Goal: Task Accomplishment & Management: Complete application form

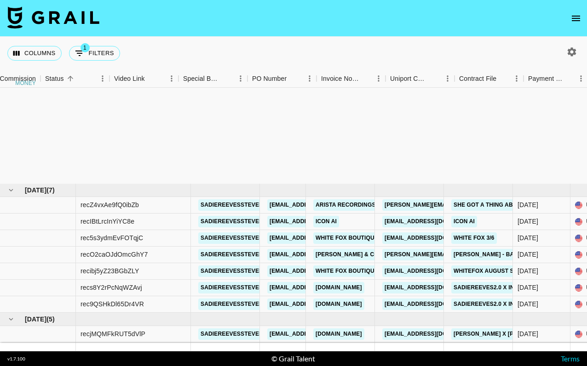
scroll to position [142, 759]
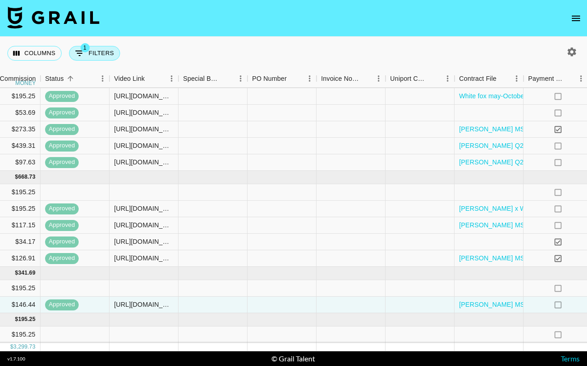
click at [104, 52] on button "1 Filters" at bounding box center [94, 53] width 51 height 15
select select "talentName"
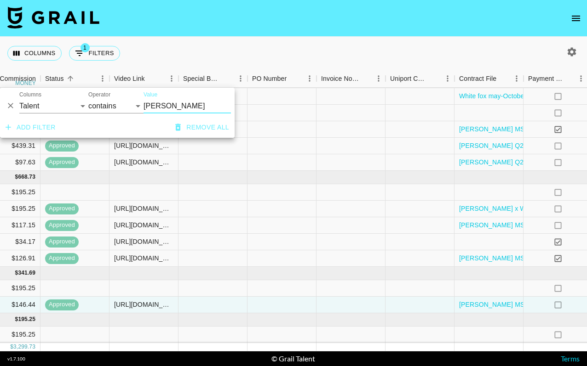
drag, startPoint x: 171, startPoint y: 108, endPoint x: 138, endPoint y: 107, distance: 33.1
click at [138, 107] on div "And Or Columns Grail Platform ID Airtable ID Talent Manager Client Booker Campa…" at bounding box center [117, 102] width 234 height 29
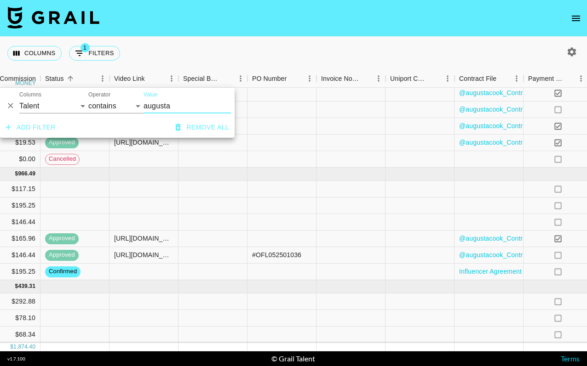
scroll to position [33, 759]
type input "augusta"
click at [223, 51] on div "Columns 1 Filters + Booking" at bounding box center [293, 53] width 587 height 33
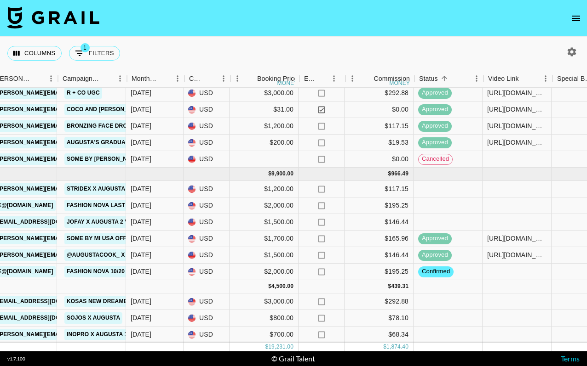
scroll to position [33, 386]
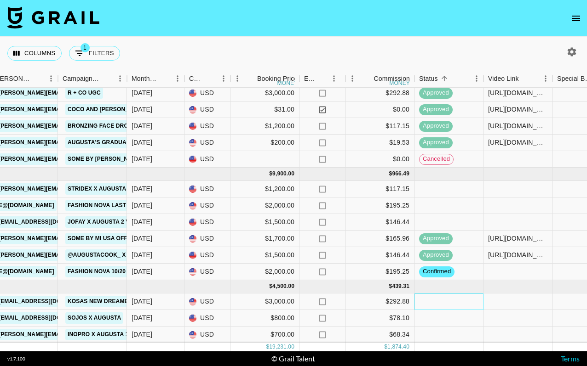
click at [425, 304] on div at bounding box center [448, 302] width 69 height 17
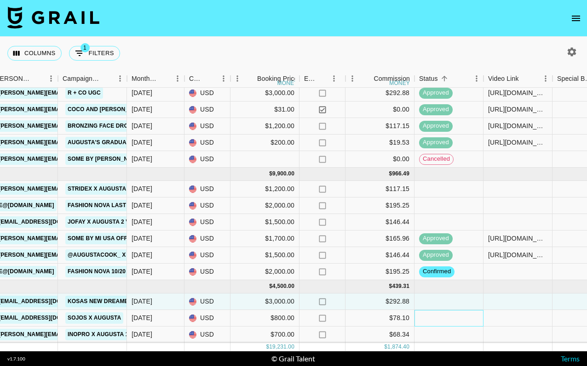
click at [425, 320] on div at bounding box center [448, 318] width 69 height 17
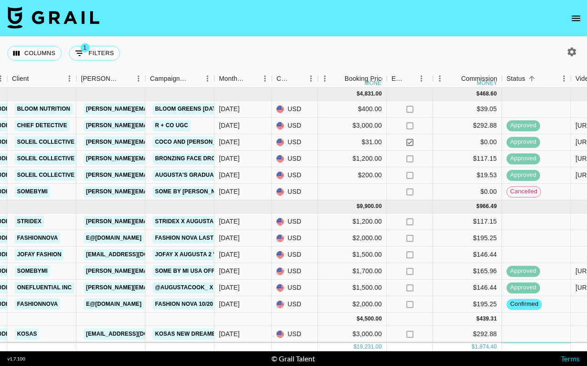
scroll to position [4, 298]
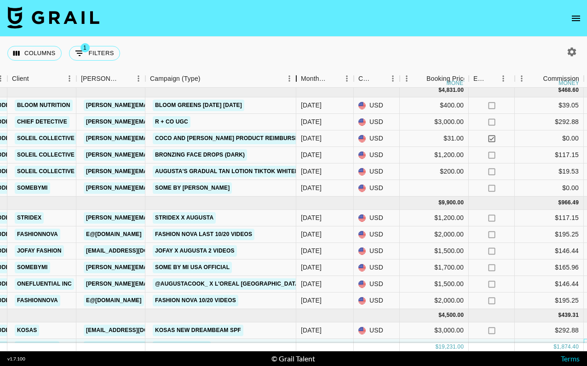
drag, startPoint x: 216, startPoint y: 76, endPoint x: 297, endPoint y: 86, distance: 81.5
click at [297, 86] on div "Campaign (Type)" at bounding box center [295, 79] width 11 height 18
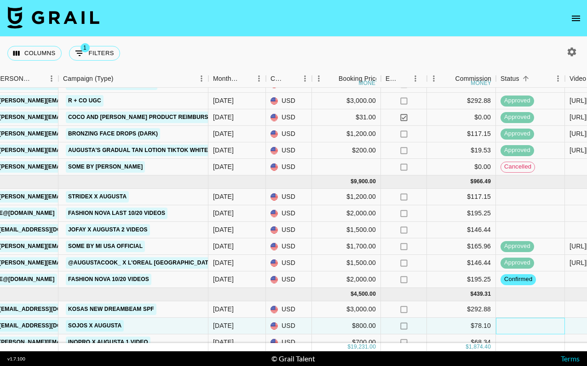
scroll to position [0, 385]
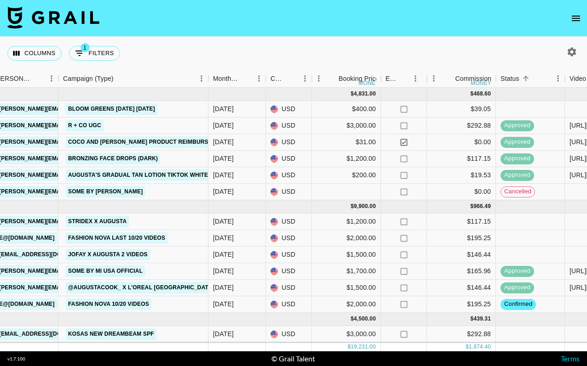
click at [574, 54] on icon "button" at bounding box center [571, 51] width 9 height 9
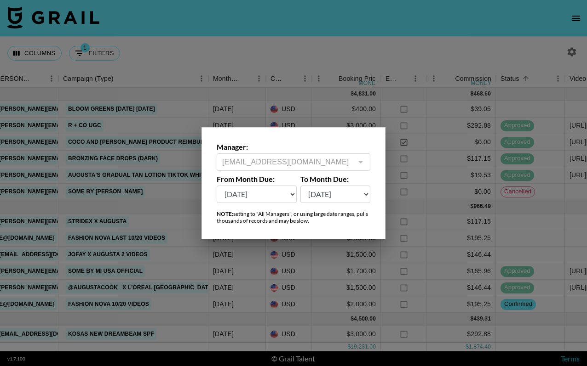
click at [280, 192] on select "[DATE] Aug '[DATE] Jun '[DATE] Apr '[DATE] Feb '[DATE] Dec '[DATE] Oct '[DATE] …" at bounding box center [256, 194] width 80 height 17
select select "[DATE]"
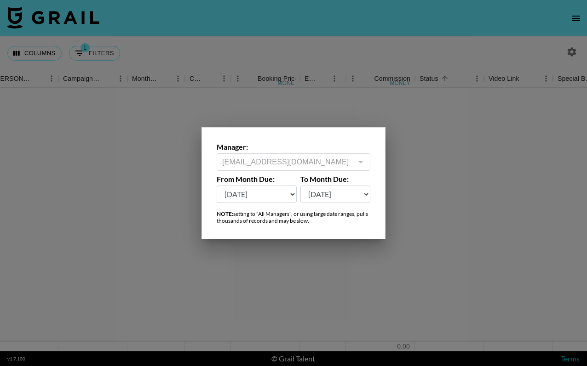
click at [382, 39] on div at bounding box center [293, 183] width 587 height 366
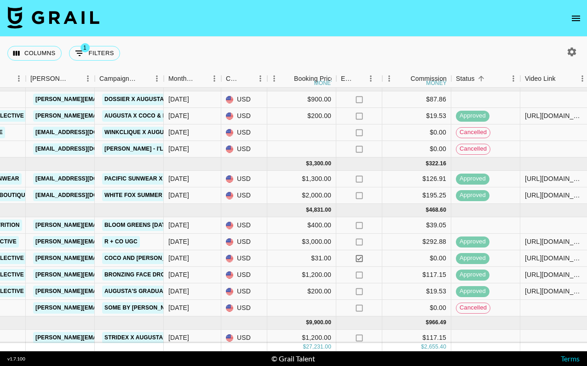
scroll to position [79, 349]
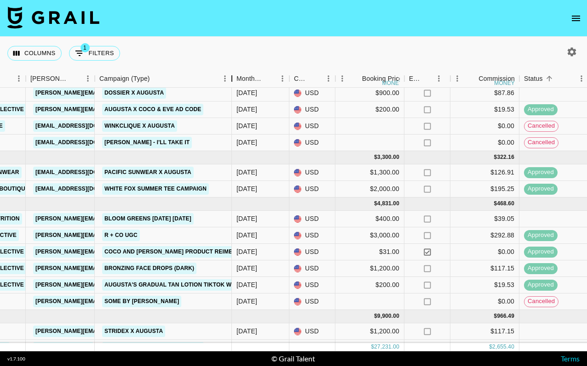
drag, startPoint x: 162, startPoint y: 74, endPoint x: 228, endPoint y: 75, distance: 66.7
click at [229, 75] on div "Campaign (Type)" at bounding box center [231, 79] width 11 height 18
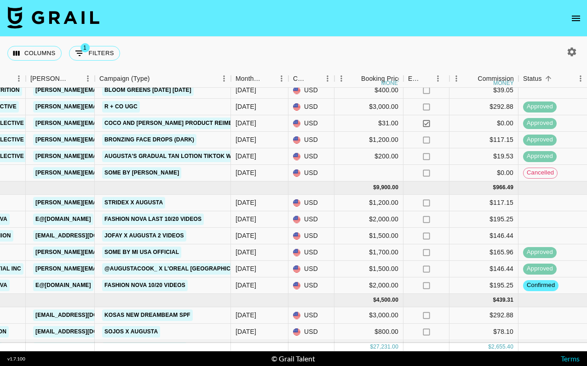
scroll to position [222, 349]
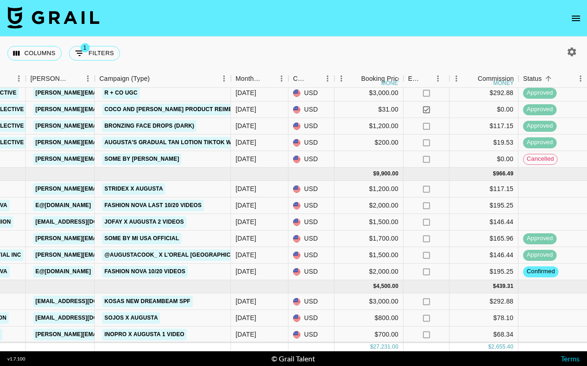
click at [570, 55] on icon "button" at bounding box center [571, 51] width 9 height 9
select select "[DATE]"
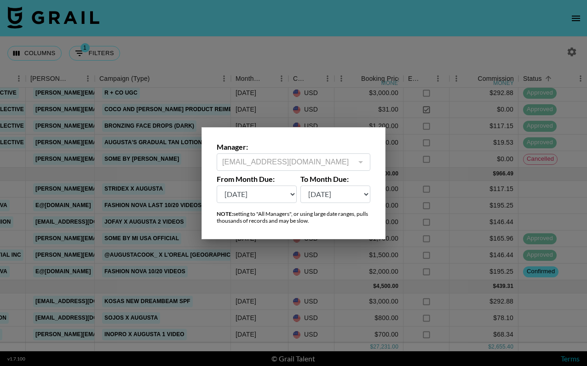
click at [532, 54] on div at bounding box center [293, 183] width 587 height 366
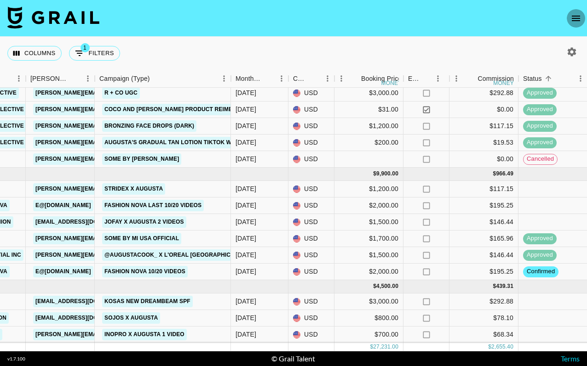
click at [579, 18] on icon "open drawer" at bounding box center [575, 19] width 8 height 6
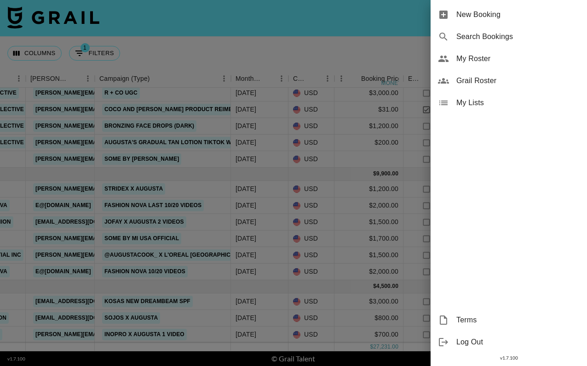
click at [524, 15] on span "New Booking" at bounding box center [517, 14] width 123 height 11
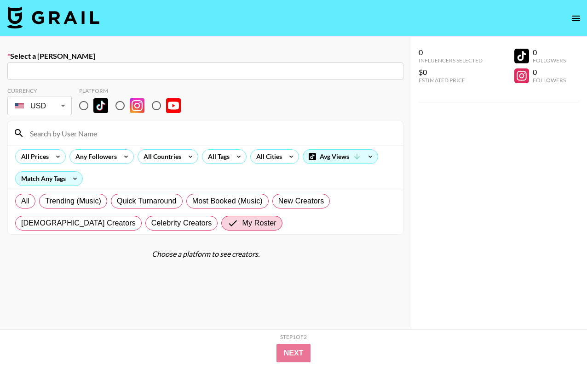
click at [182, 69] on input "text" at bounding box center [205, 71] width 385 height 11
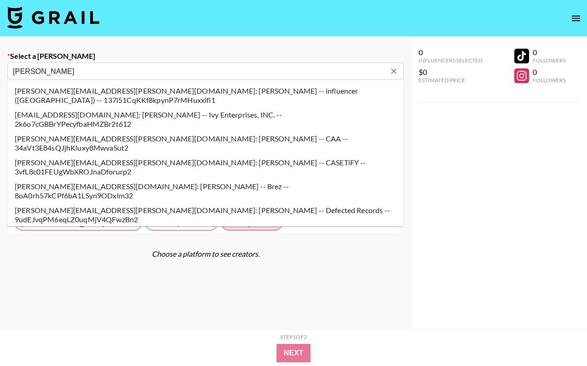
type input "sarah.rahman@cocoandeve.com: Sarah Rahman -- Coco and Eve -- ZiQnZ4hBc1cV4YpfTq…"
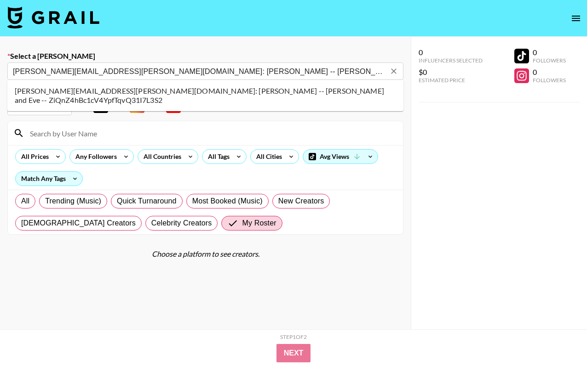
click at [137, 92] on li "sarah.rahman@cocoandeve.com: Sarah Rahman -- Coco and Eve -- ZiQnZ4hBc1cV4YpfTq…" at bounding box center [205, 96] width 396 height 24
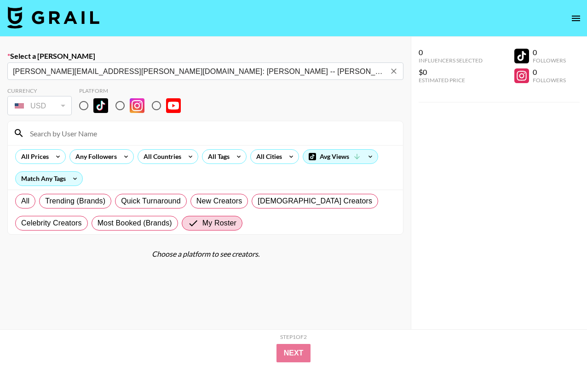
click at [85, 104] on input "radio" at bounding box center [83, 105] width 19 height 19
radio input "true"
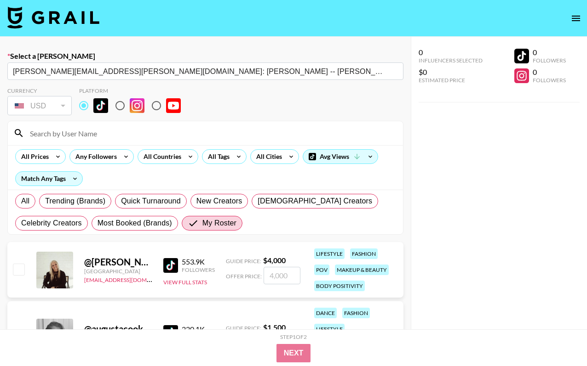
click at [93, 141] on div at bounding box center [205, 133] width 395 height 24
click at [94, 138] on input at bounding box center [210, 133] width 373 height 15
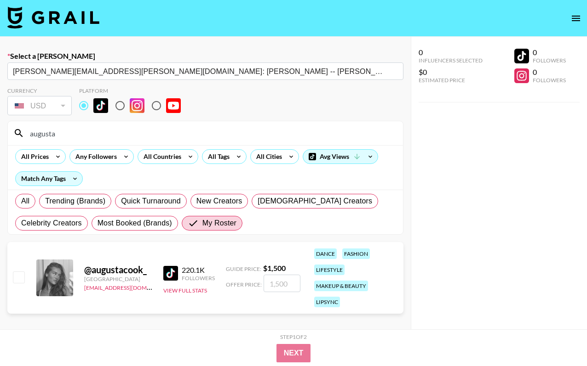
type input "augusta"
click at [21, 276] on input "checkbox" at bounding box center [18, 277] width 11 height 11
checkbox input "true"
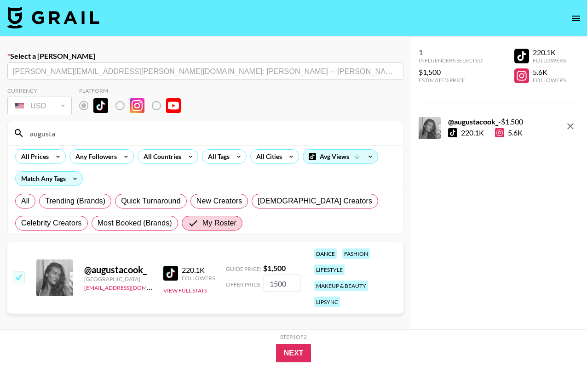
drag, startPoint x: 287, startPoint y: 283, endPoint x: 257, endPoint y: 280, distance: 30.0
click at [257, 281] on div "Offer Price: 1500" at bounding box center [263, 283] width 74 height 17
type input "100"
click at [302, 351] on button "Next" at bounding box center [293, 353] width 35 height 18
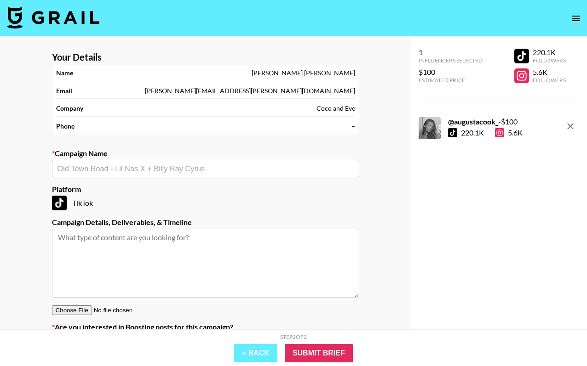
click at [171, 170] on input "text" at bounding box center [205, 169] width 296 height 11
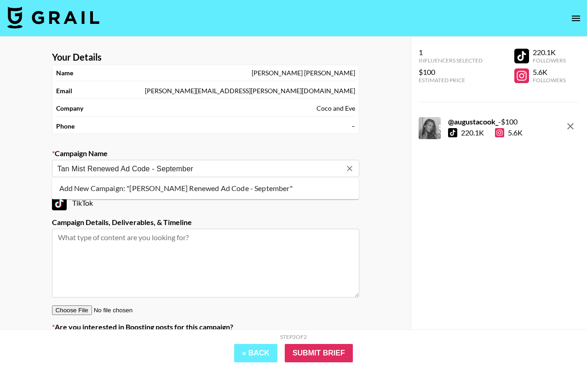
click at [209, 193] on li "Add New Campaign: "Tan Mist Renewed Ad Code - September"" at bounding box center [205, 188] width 307 height 15
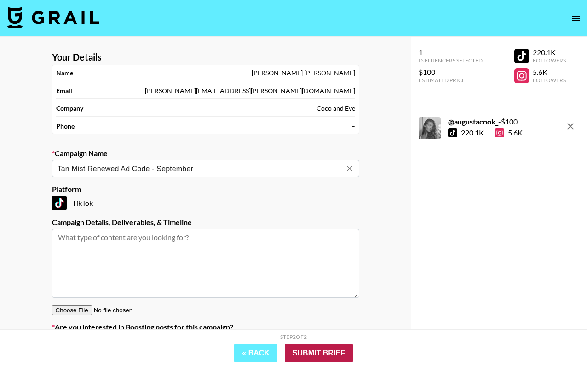
type input "Tan Mist Renewed Ad Code - September"
click at [314, 357] on input "Submit Brief" at bounding box center [319, 353] width 68 height 18
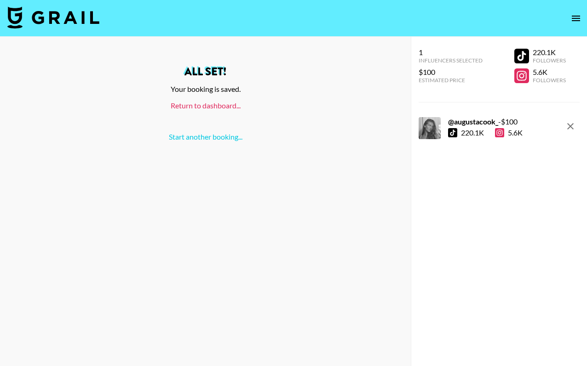
click at [228, 106] on link "Return to dashboard..." at bounding box center [206, 105] width 70 height 9
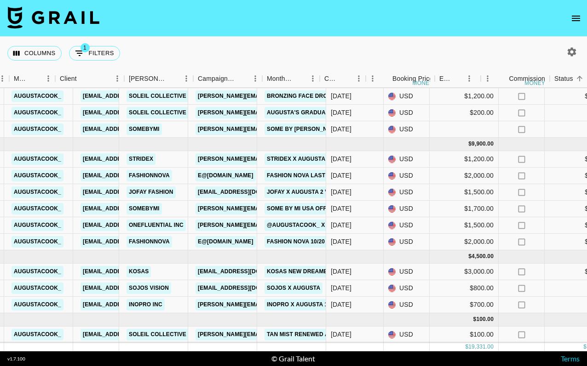
scroll to position [63, 428]
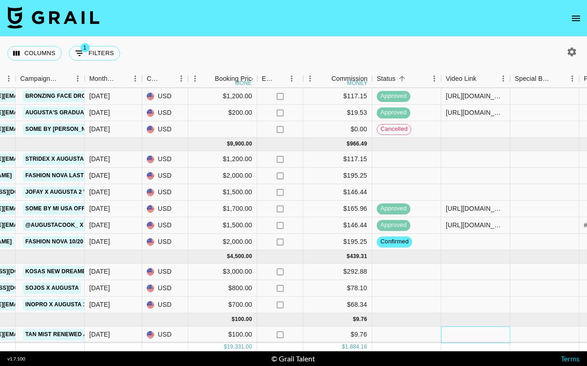
click at [475, 335] on div at bounding box center [475, 335] width 69 height 17
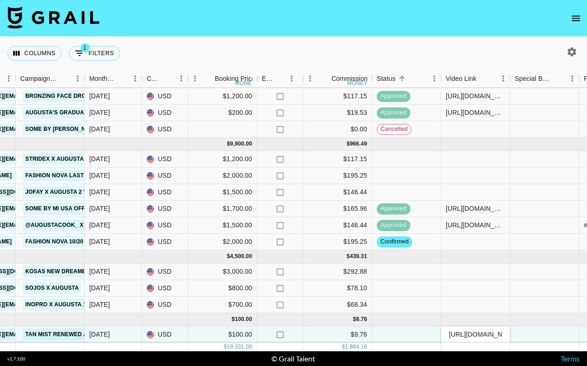
scroll to position [0, 150]
type input "[URL][DOMAIN_NAME]"
click at [526, 335] on div at bounding box center [544, 335] width 69 height 17
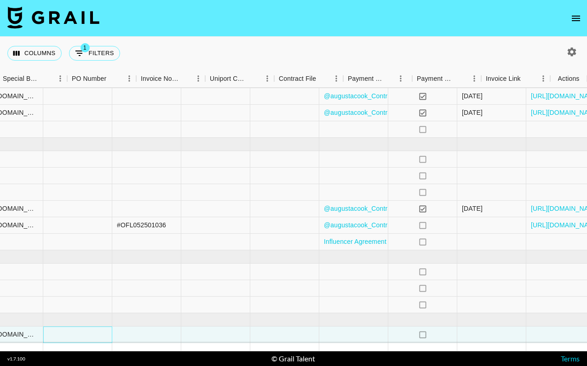
scroll to position [63, 940]
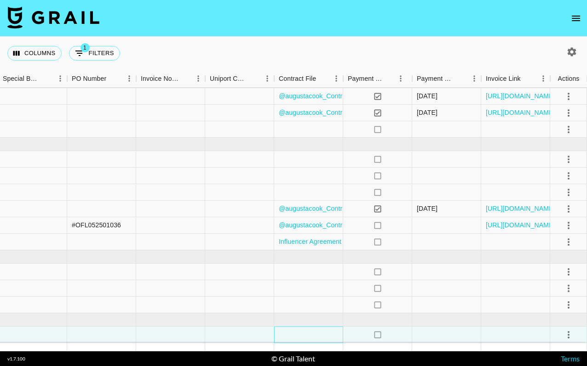
click at [290, 336] on div at bounding box center [308, 335] width 69 height 17
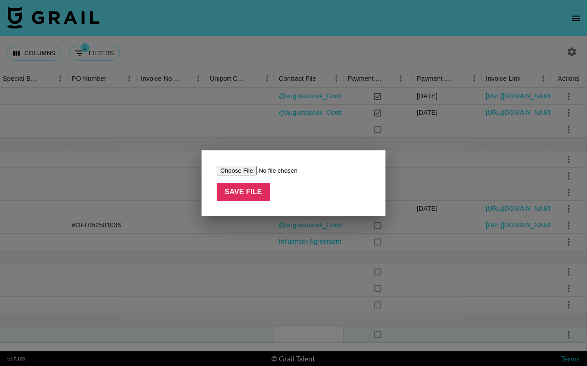
click at [249, 168] on input "file" at bounding box center [274, 171] width 116 height 10
type input "C:\fakepath\Augusta Cook x White Fox Tee Campaign.pdf"
click at [233, 187] on input "Save File" at bounding box center [242, 192] width 53 height 18
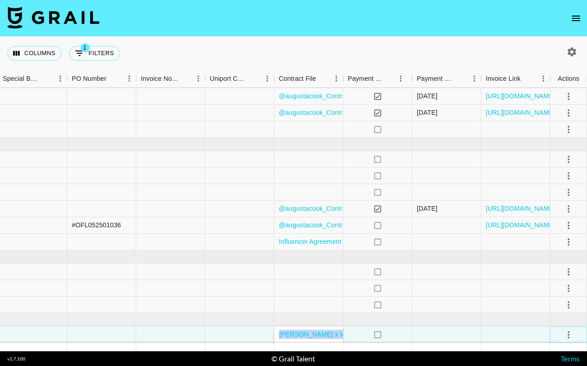
click at [568, 334] on icon "select merge strategy" at bounding box center [568, 335] width 11 height 11
click at [561, 315] on div "Approve" at bounding box center [548, 315] width 28 height 11
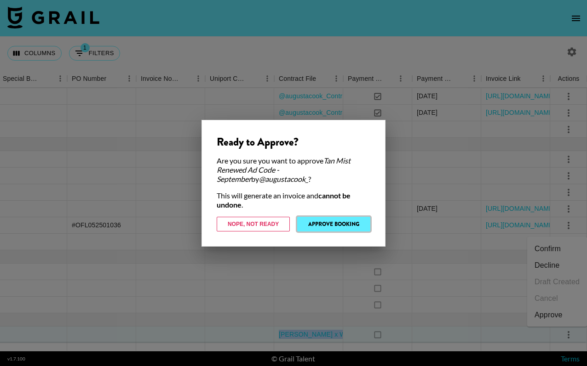
click at [345, 219] on button "Approve Booking" at bounding box center [333, 224] width 73 height 15
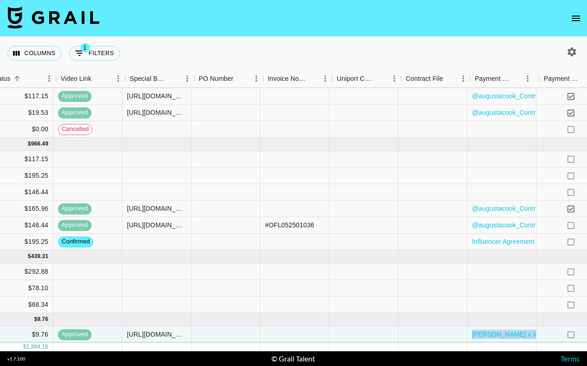
scroll to position [63, 684]
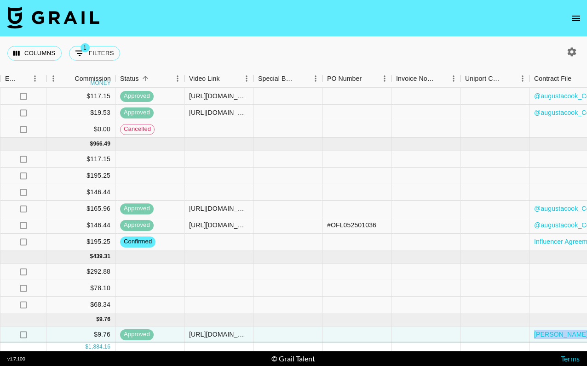
click at [581, 12] on button "open drawer" at bounding box center [575, 18] width 18 height 18
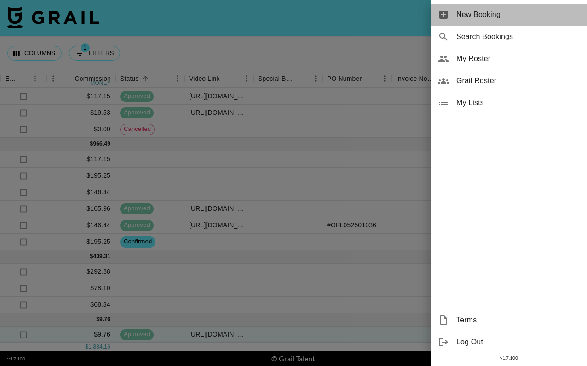
click at [548, 20] on span "New Booking" at bounding box center [517, 14] width 123 height 11
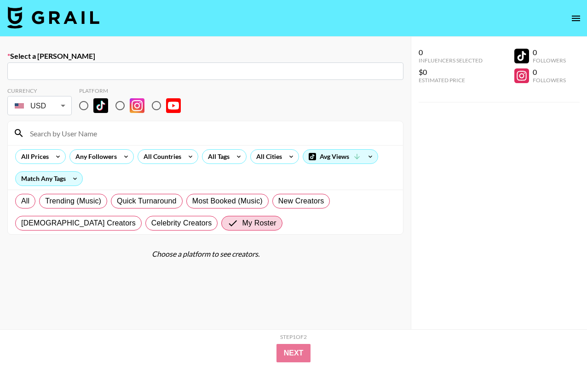
click at [233, 67] on input "text" at bounding box center [205, 71] width 385 height 11
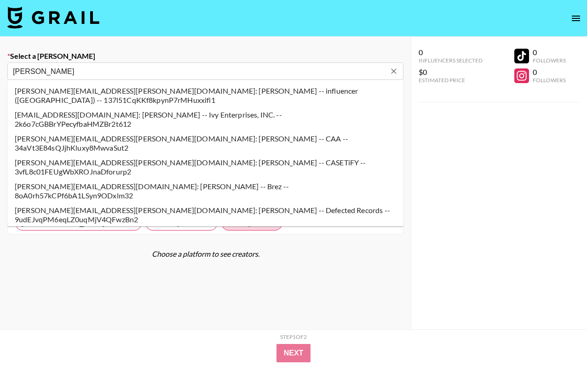
type input "sarah.rahman@cocoandeve.com: Sarah Rahman -- Coco and Eve -- ZiQnZ4hBc1cV4YpfTq…"
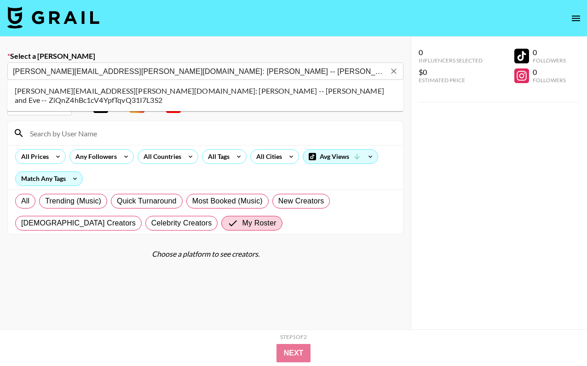
click at [85, 89] on li "sarah.rahman@cocoandeve.com: Sarah Rahman -- Coco and Eve -- ZiQnZ4hBc1cV4YpfTq…" at bounding box center [205, 96] width 396 height 24
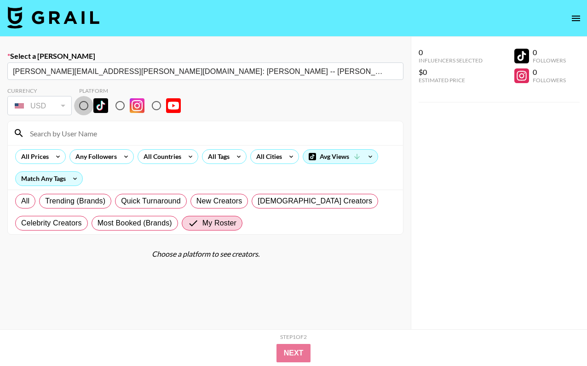
click at [83, 109] on input "radio" at bounding box center [83, 105] width 19 height 19
radio input "true"
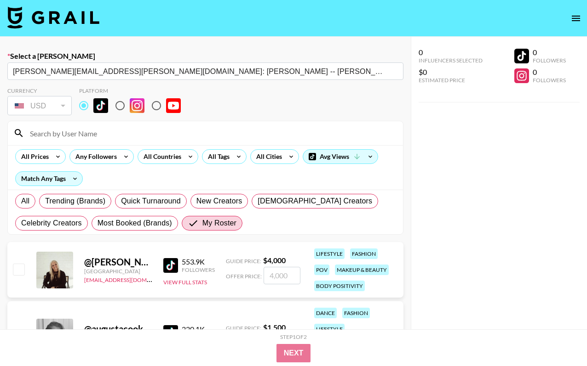
click at [85, 131] on input at bounding box center [210, 133] width 373 height 15
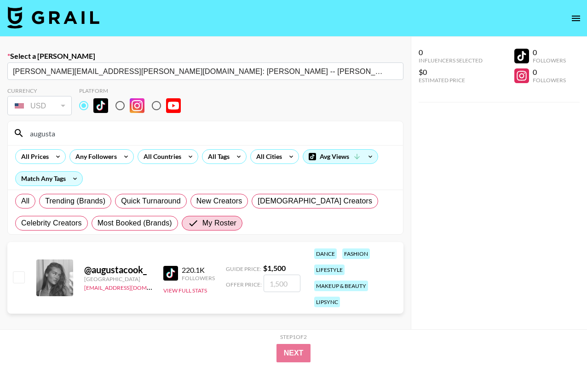
type input "augusta"
click at [20, 280] on input "checkbox" at bounding box center [18, 277] width 11 height 11
checkbox input "true"
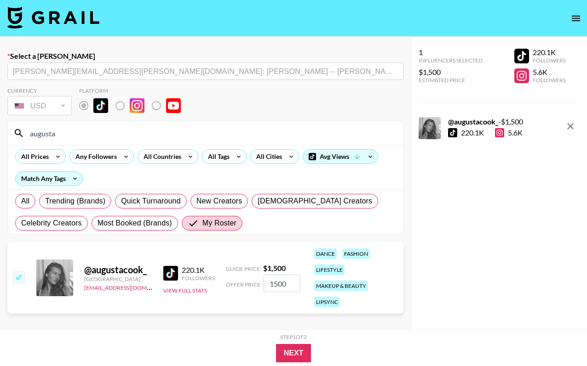
drag, startPoint x: 296, startPoint y: 285, endPoint x: 234, endPoint y: 283, distance: 62.6
click at [234, 283] on div "Offer Price: 1500" at bounding box center [263, 283] width 74 height 17
type input "300"
click at [302, 357] on button "Next" at bounding box center [293, 353] width 35 height 18
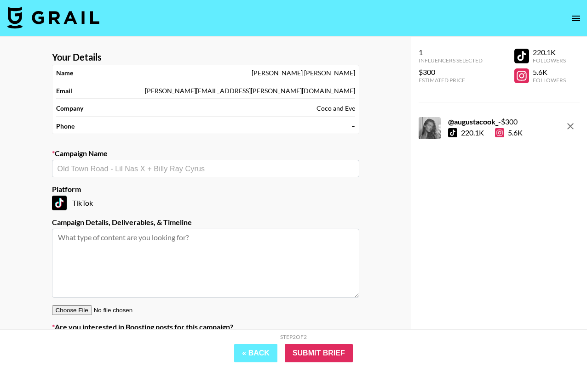
click at [208, 175] on div "​" at bounding box center [205, 168] width 307 height 17
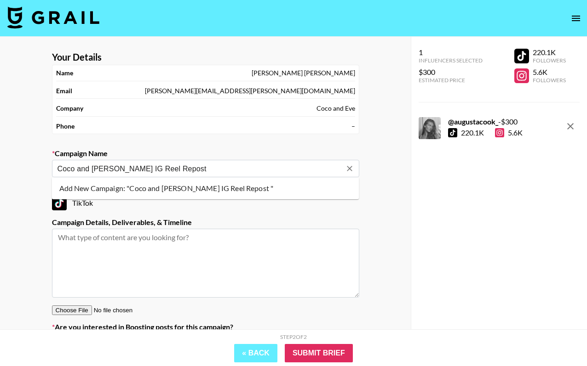
click at [251, 191] on li "Add New Campaign: "Coco and Eve IG Reel Repost "" at bounding box center [205, 188] width 307 height 15
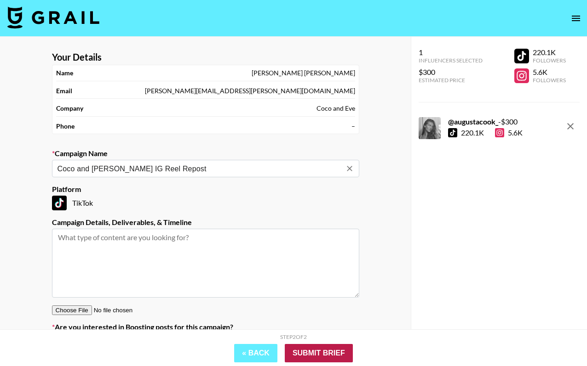
type input "Coco and [PERSON_NAME] IG Reel Repost"
click at [321, 356] on input "Submit Brief" at bounding box center [319, 353] width 68 height 18
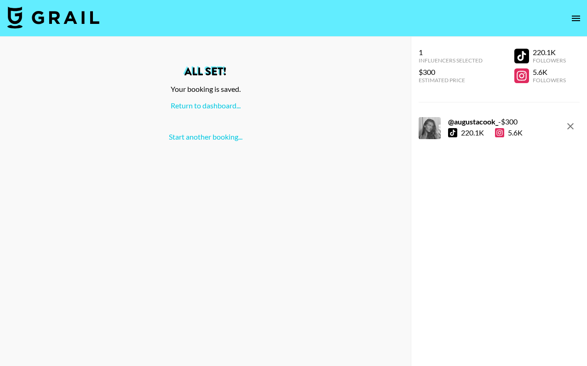
click at [222, 100] on div "All set! Your booking is saved. Return to dashboard... Start another booking..." at bounding box center [205, 103] width 396 height 75
click at [223, 105] on link "Return to dashboard..." at bounding box center [206, 105] width 70 height 9
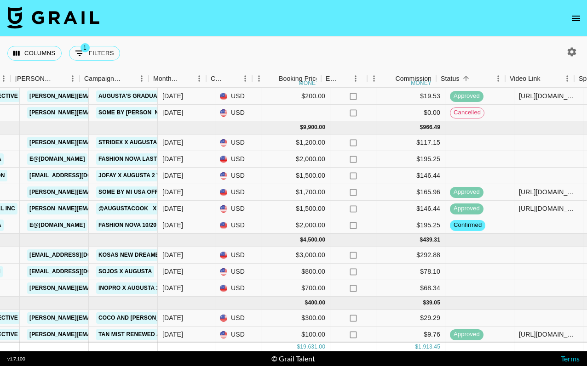
scroll to position [79, 381]
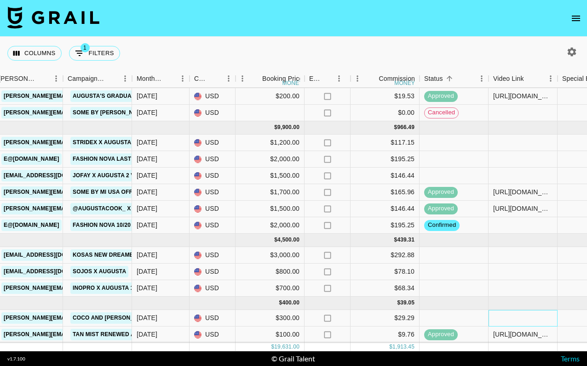
click at [500, 317] on div at bounding box center [522, 318] width 69 height 17
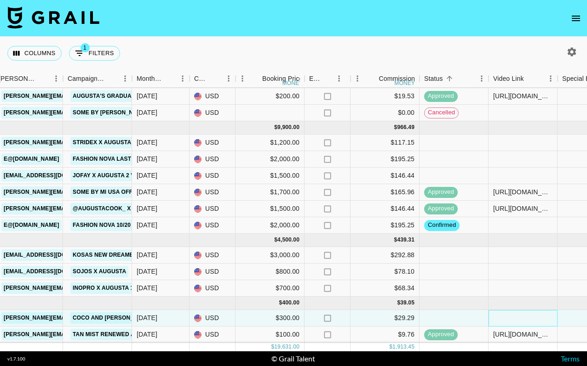
click at [500, 317] on div at bounding box center [522, 318] width 69 height 17
type input "[URL][DOMAIN_NAME]"
click at [563, 313] on div at bounding box center [591, 318] width 69 height 17
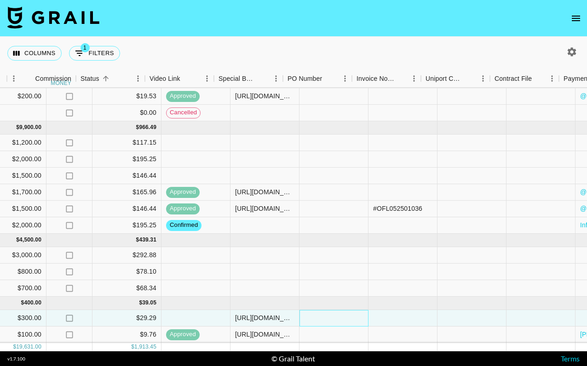
scroll to position [79, 780]
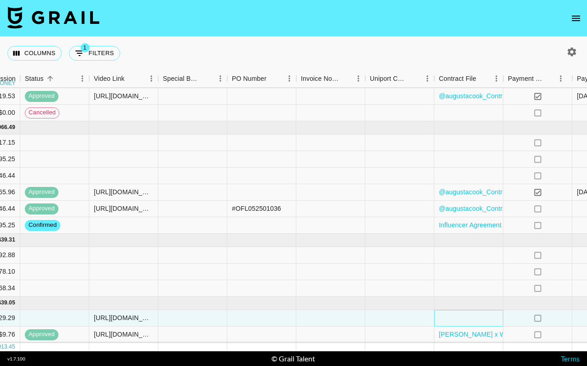
click at [479, 321] on div at bounding box center [468, 318] width 69 height 17
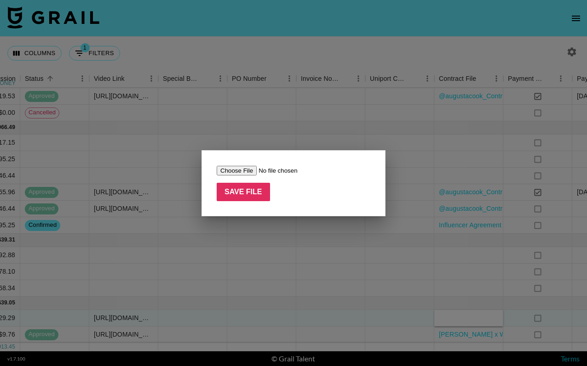
click at [243, 174] on input "file" at bounding box center [274, 171] width 116 height 10
type input "C:\fakepath\@augustacook_Contract Agreement - Soleil Collective (Coco & Eve) ([…"
click at [247, 190] on input "Save File" at bounding box center [242, 192] width 53 height 18
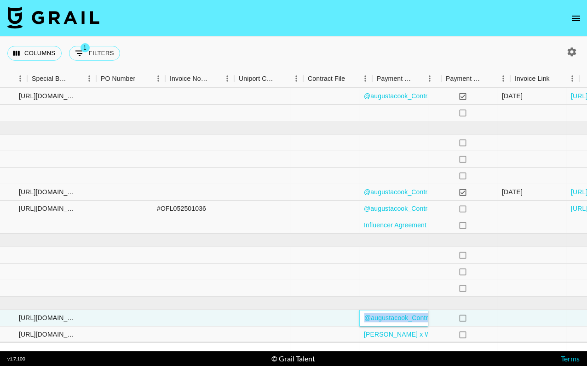
scroll to position [79, 940]
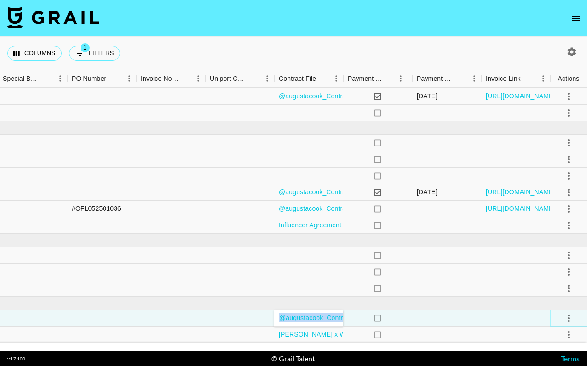
click at [570, 319] on icon "select merge strategy" at bounding box center [568, 318] width 11 height 11
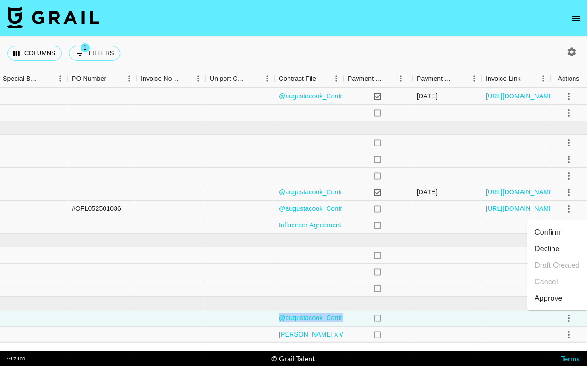
click at [565, 296] on li "Approve" at bounding box center [557, 298] width 60 height 17
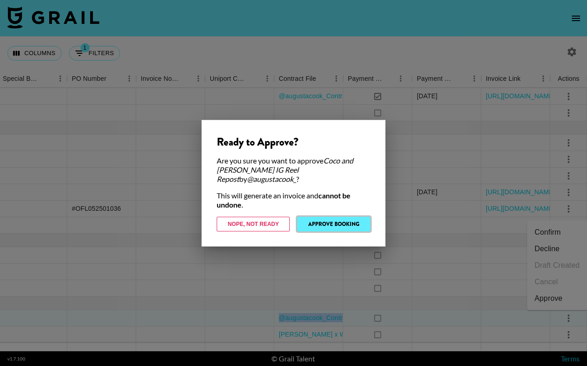
click at [357, 218] on button "Approve Booking" at bounding box center [333, 224] width 73 height 15
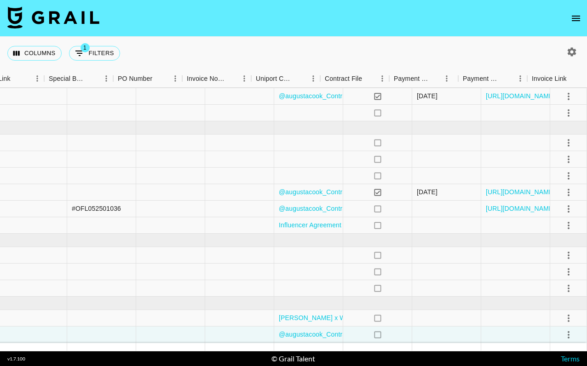
scroll to position [79, 771]
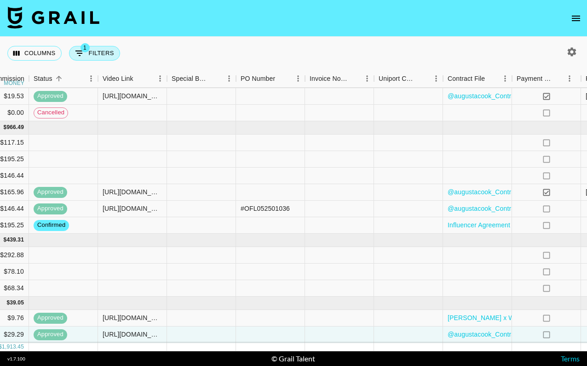
click at [100, 58] on button "1 Filters" at bounding box center [94, 53] width 51 height 15
select select "talentName"
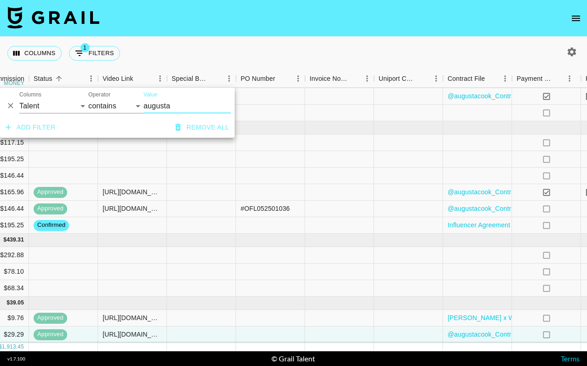
drag, startPoint x: 179, startPoint y: 104, endPoint x: 125, endPoint y: 103, distance: 54.7
click at [125, 103] on div "And Or Columns Grail Platform ID Airtable ID Talent Manager Client [PERSON_NAME…" at bounding box center [117, 102] width 234 height 29
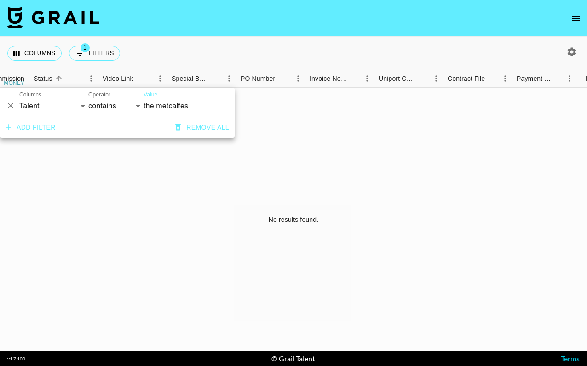
type input "the metcalfes"
click at [227, 52] on div "Columns 1 Filters + Booking" at bounding box center [293, 53] width 587 height 33
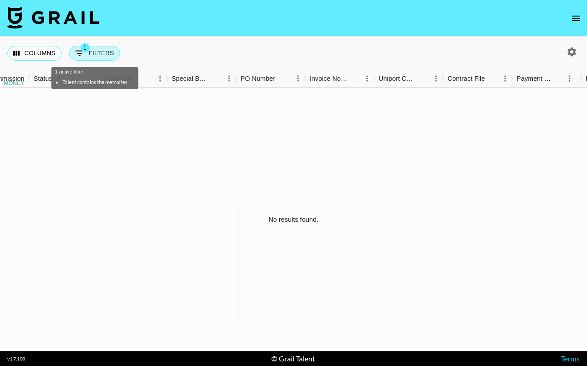
click at [98, 52] on button "1 Filters" at bounding box center [94, 53] width 51 height 15
select select "talentName"
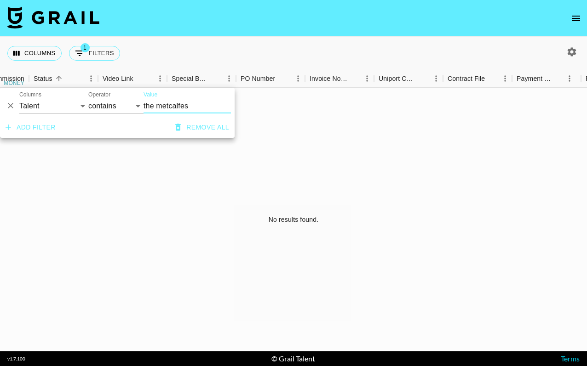
drag, startPoint x: 158, startPoint y: 108, endPoint x: 249, endPoint y: 109, distance: 91.0
click at [249, 109] on body "Columns 1 Filters + Booking Booking Price money Expenses: Remove Commission? Co…" at bounding box center [293, 183] width 587 height 366
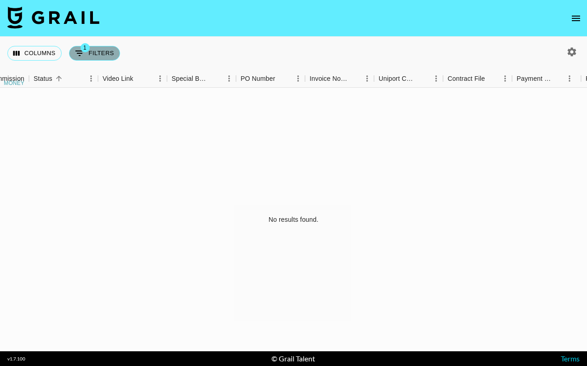
click at [100, 56] on button "1 Filters" at bounding box center [94, 53] width 51 height 15
select select "talentName"
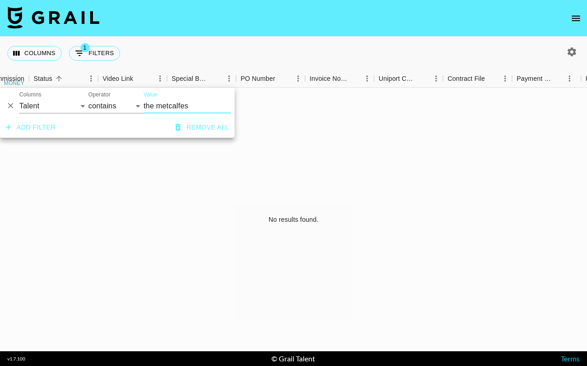
drag, startPoint x: 195, startPoint y: 104, endPoint x: 155, endPoint y: 100, distance: 40.2
click at [155, 100] on input "the metcalfes" at bounding box center [186, 106] width 87 height 15
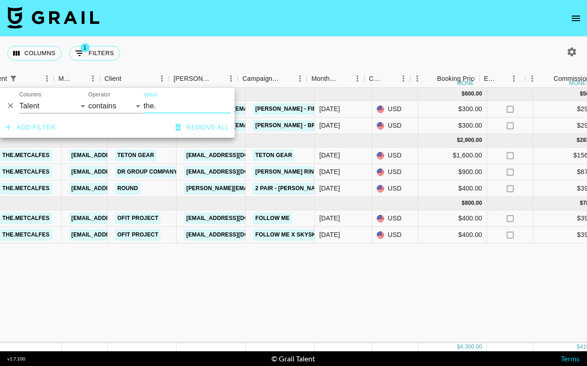
scroll to position [0, 197]
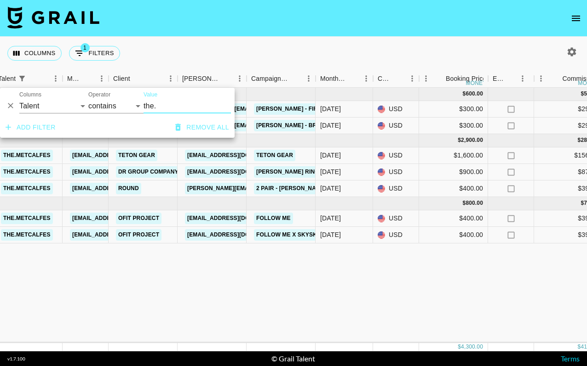
type input "the."
click at [569, 57] on icon "button" at bounding box center [571, 51] width 11 height 11
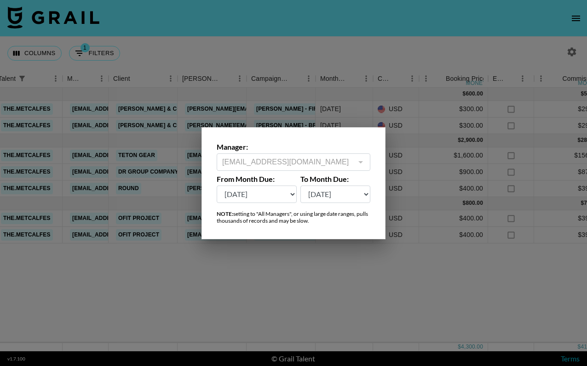
click at [277, 197] on select "[DATE] Aug '[DATE] Jun '[DATE] Apr '[DATE] Feb '[DATE] Dec '[DATE] Oct '[DATE] …" at bounding box center [256, 194] width 80 height 17
select select "[DATE]"
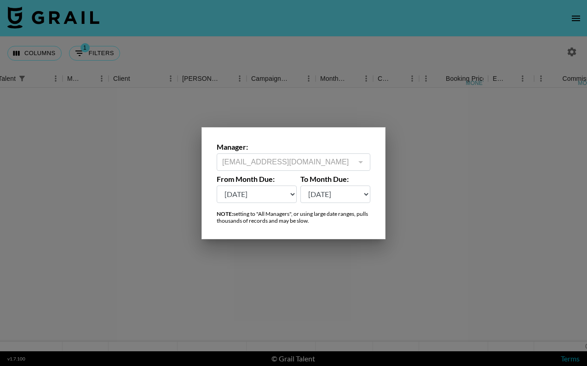
click at [260, 270] on div at bounding box center [293, 183] width 587 height 366
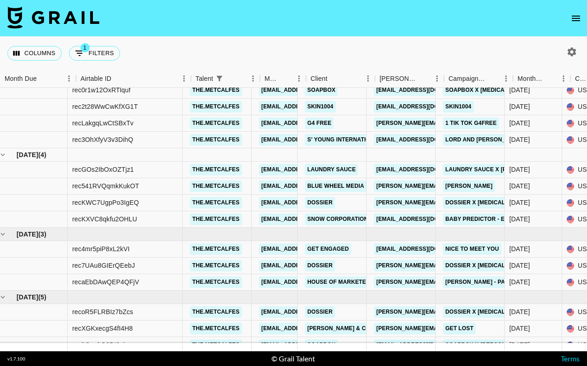
scroll to position [68, 0]
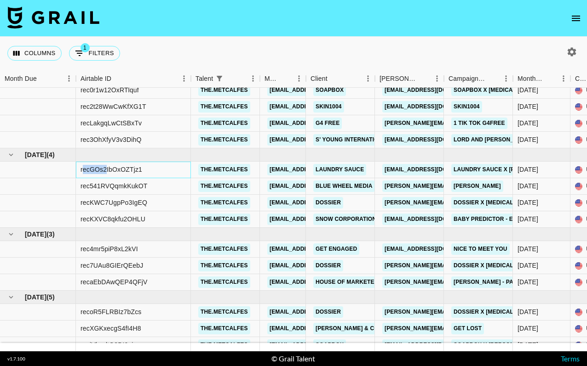
drag, startPoint x: 149, startPoint y: 169, endPoint x: 107, endPoint y: 171, distance: 42.8
click at [107, 170] on div "recGOs2IbOxOZTjz1" at bounding box center [133, 170] width 115 height 17
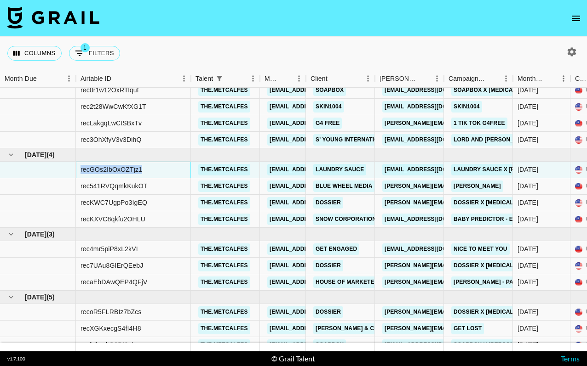
drag, startPoint x: 161, startPoint y: 167, endPoint x: 74, endPoint y: 167, distance: 86.4
copy div "recGOs2IbOxOZTjz1"
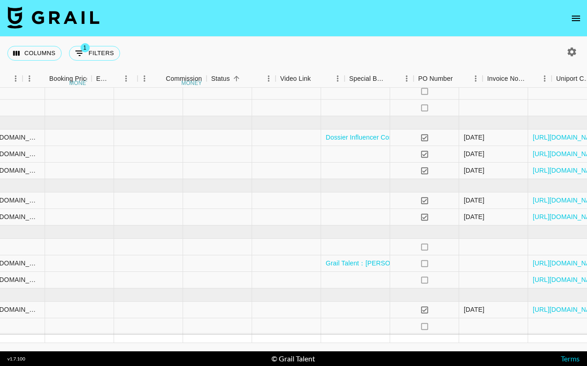
scroll to position [339, 940]
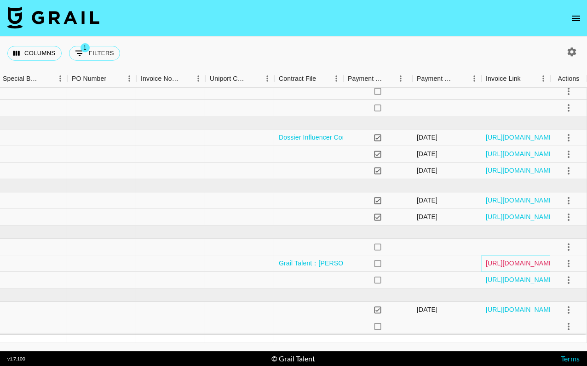
click at [521, 261] on link "[URL][DOMAIN_NAME]" at bounding box center [519, 263] width 69 height 9
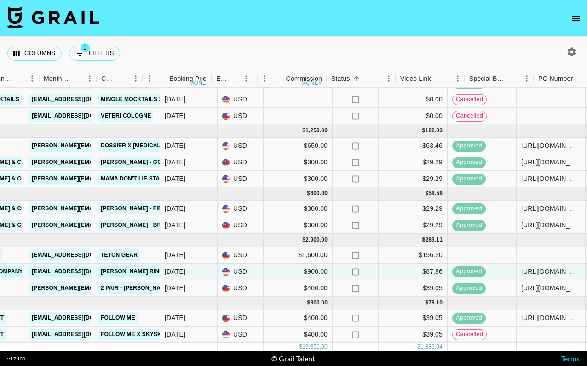
scroll to position [331, 940]
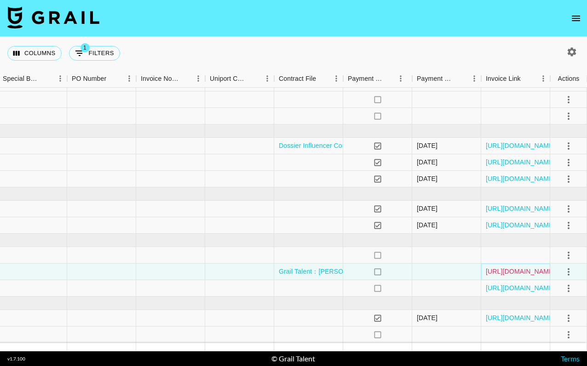
click at [510, 274] on link "[URL][DOMAIN_NAME]" at bounding box center [519, 271] width 69 height 9
